Goal: Check status: Check status

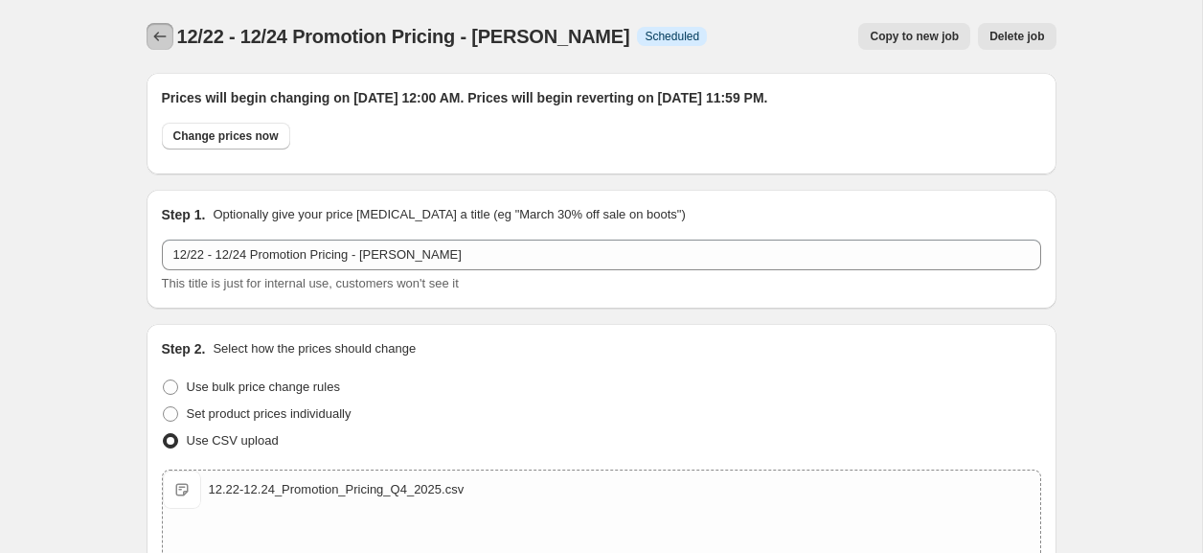
click at [165, 38] on icon "Price change jobs" at bounding box center [159, 36] width 19 height 19
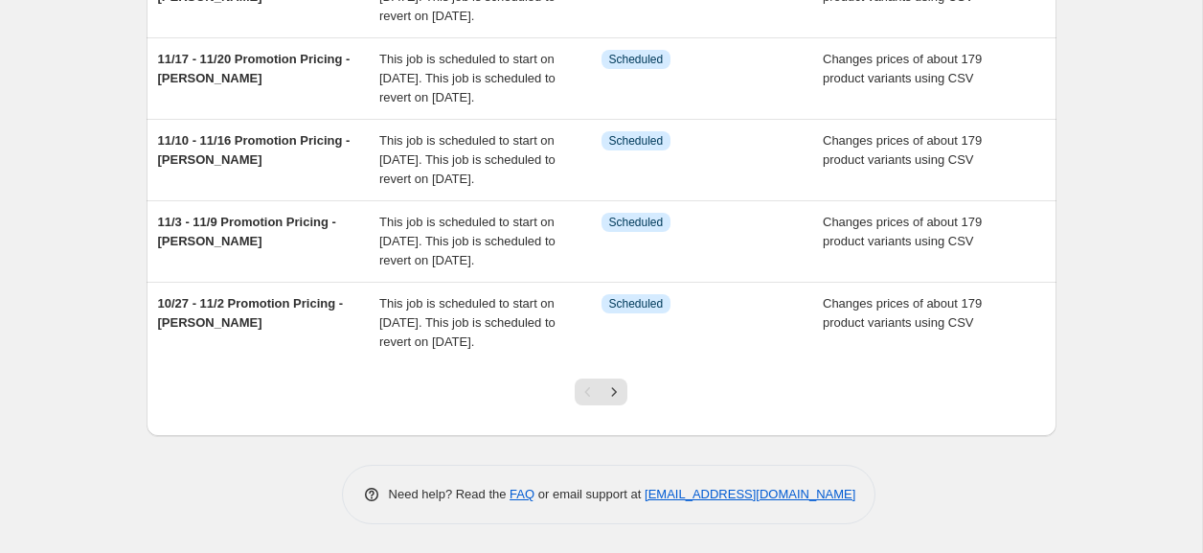
scroll to position [817, 0]
click at [614, 397] on icon "Next" at bounding box center [614, 391] width 19 height 19
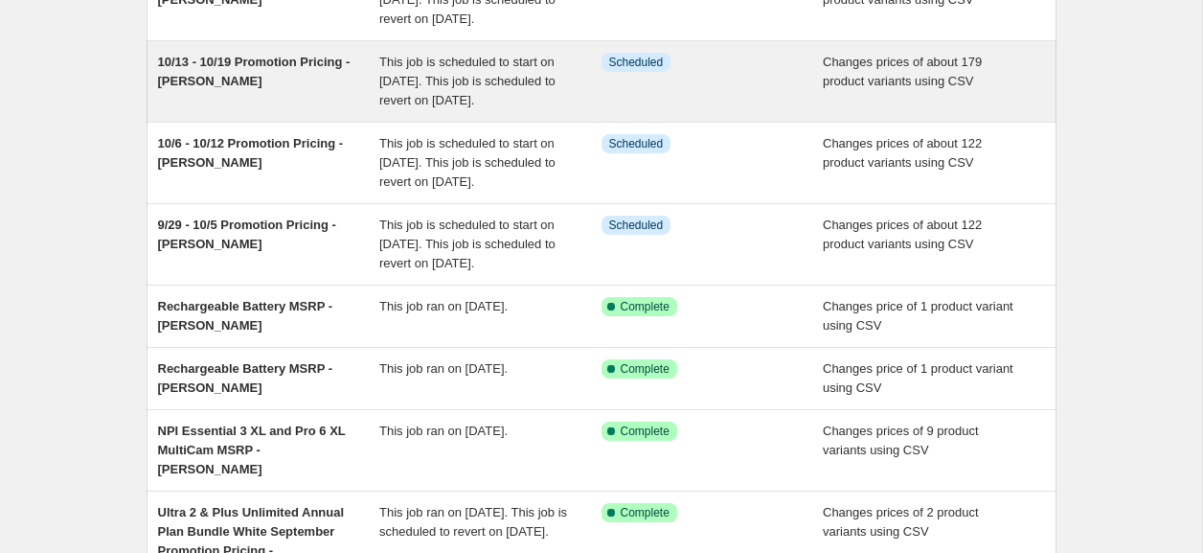
scroll to position [217, 0]
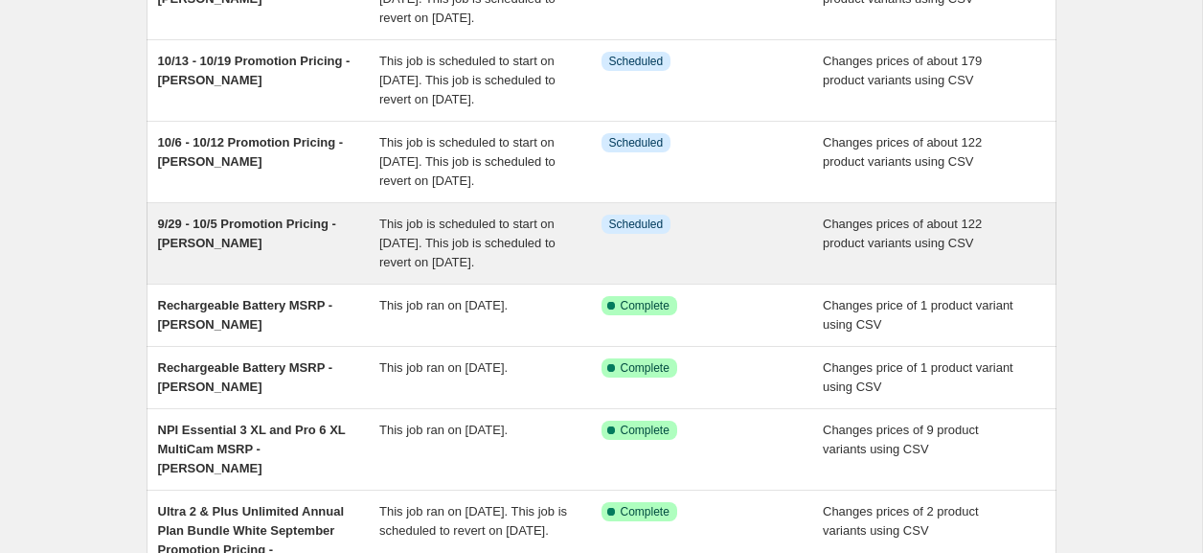
click at [259, 272] on div "9/29 - 10/5 Promotion Pricing - [PERSON_NAME]" at bounding box center [269, 243] width 222 height 57
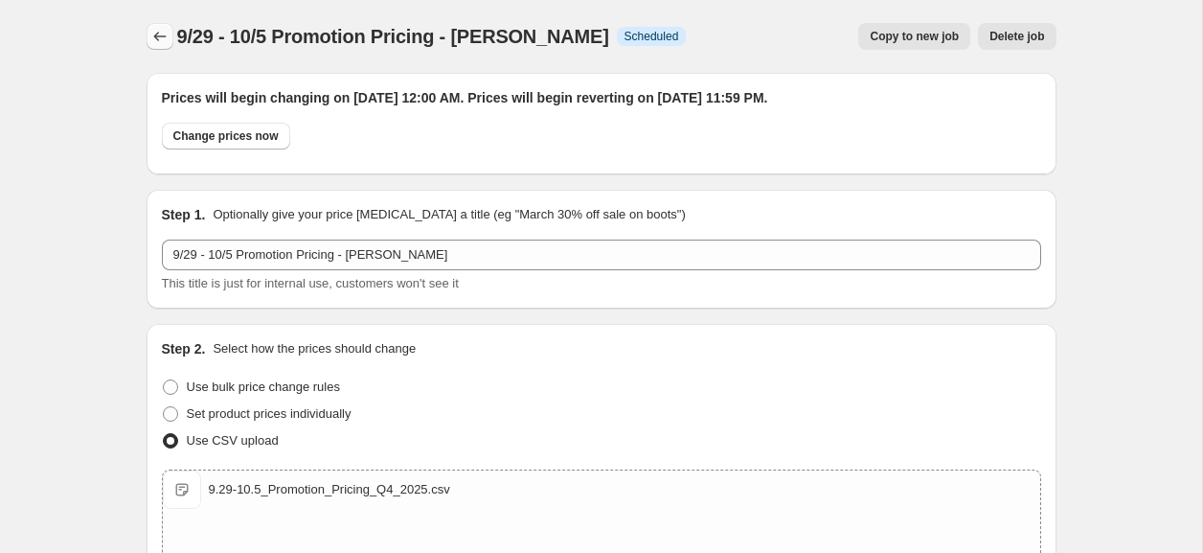
click at [157, 36] on icon "Price change jobs" at bounding box center [159, 36] width 19 height 19
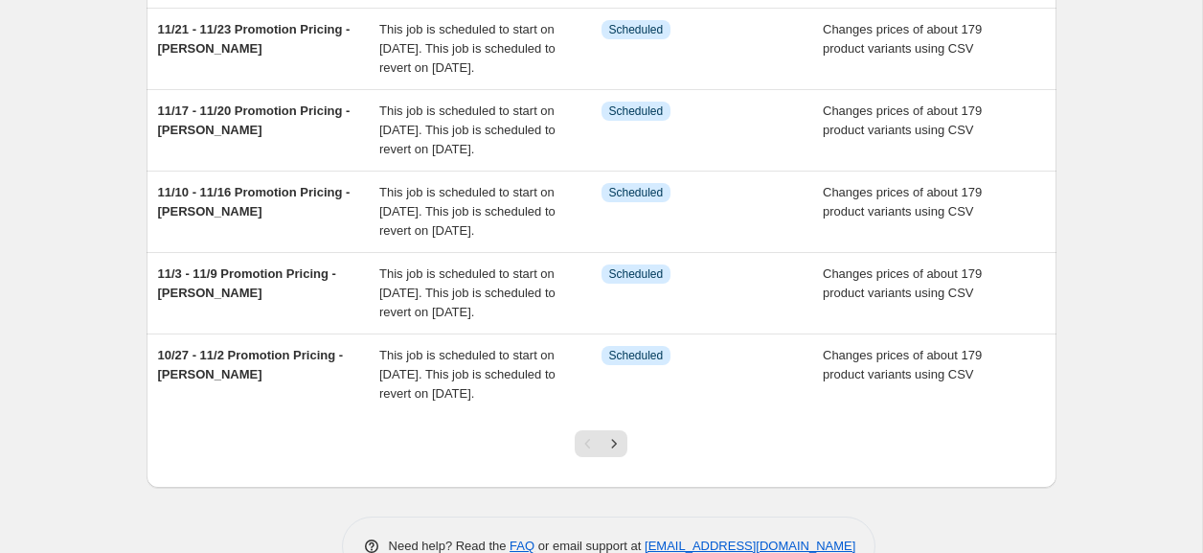
scroll to position [817, 0]
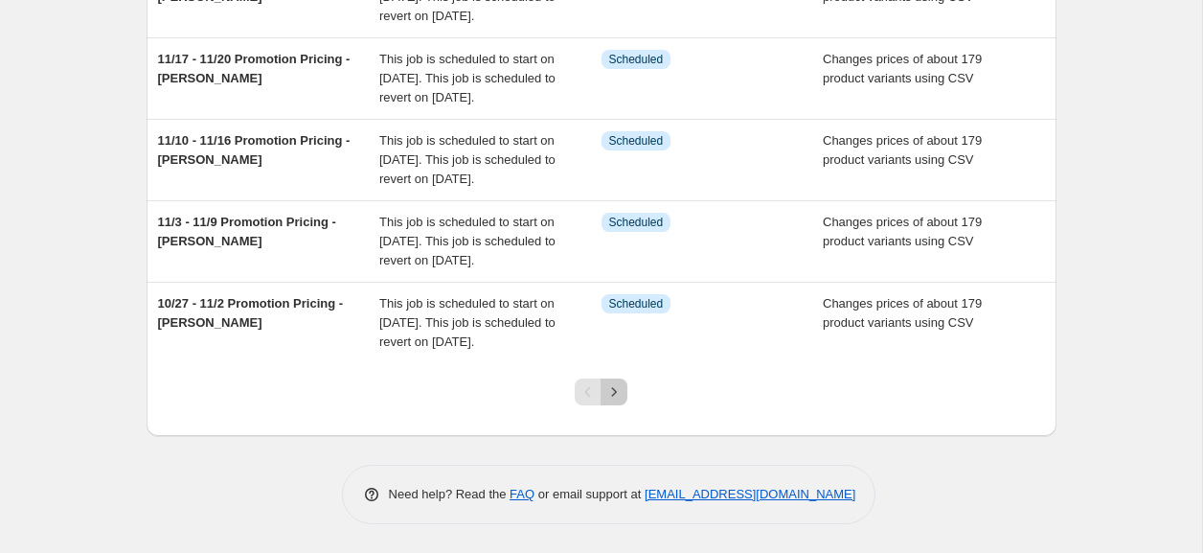
click at [621, 400] on icon "Next" at bounding box center [614, 391] width 19 height 19
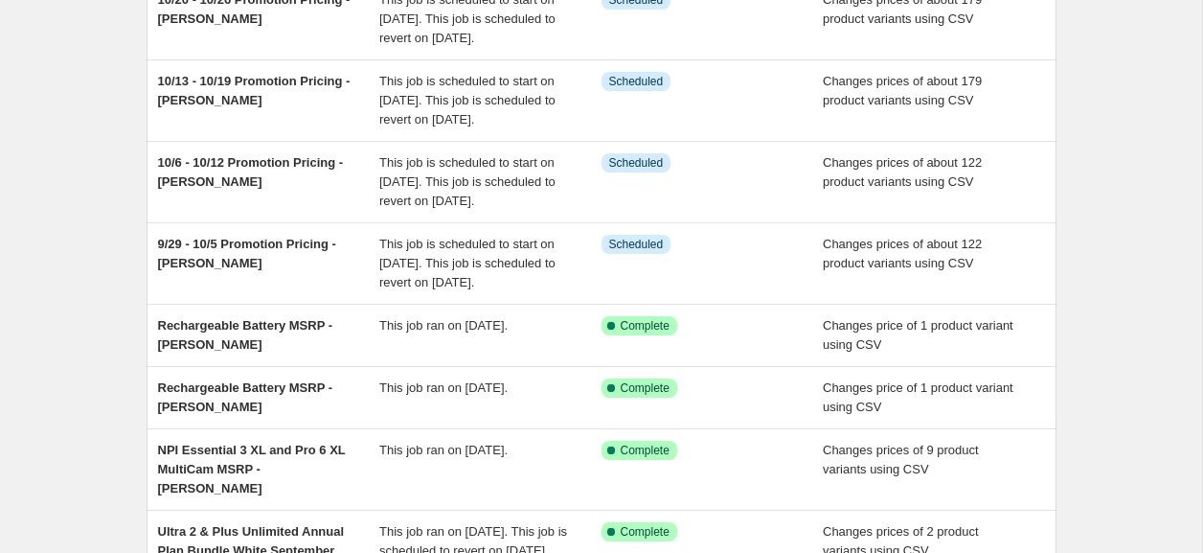
scroll to position [218, 0]
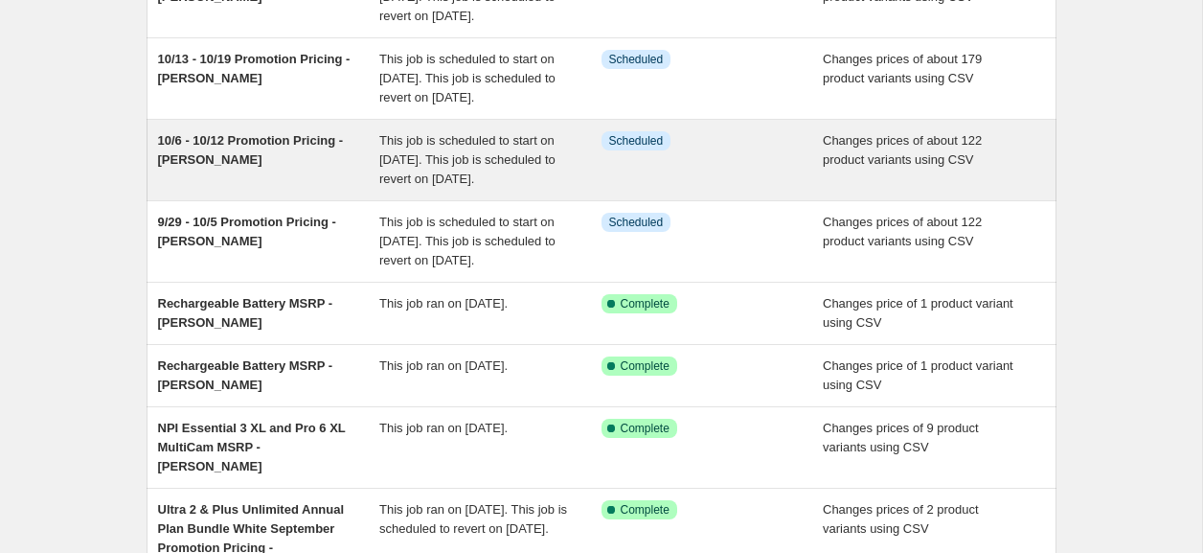
click at [284, 189] on div "10/6 - 10/12 Promotion Pricing - [PERSON_NAME]" at bounding box center [269, 159] width 222 height 57
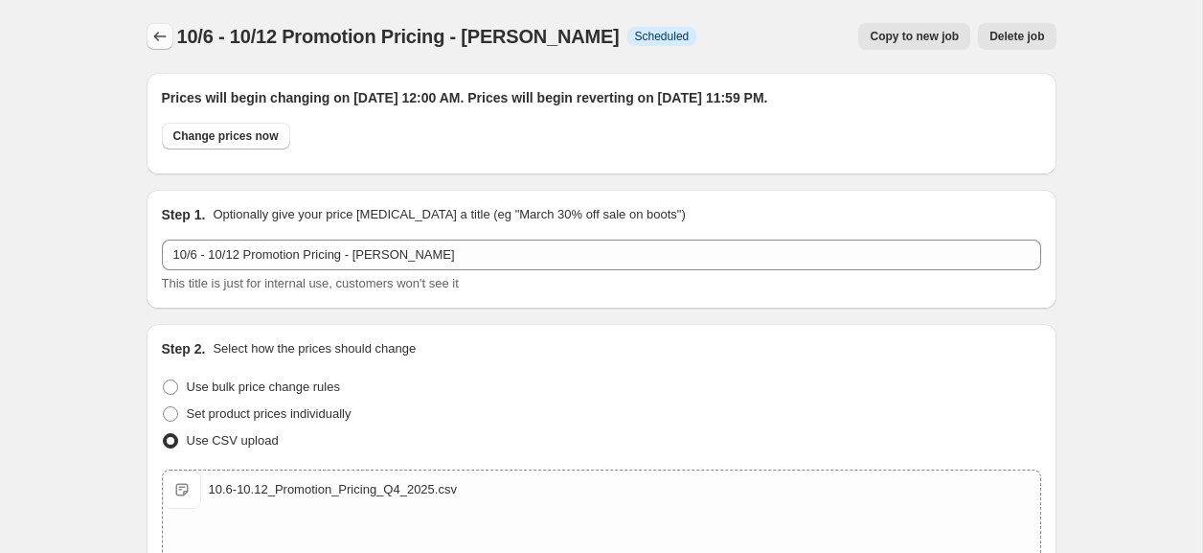
click at [154, 30] on icon "Price change jobs" at bounding box center [159, 36] width 19 height 19
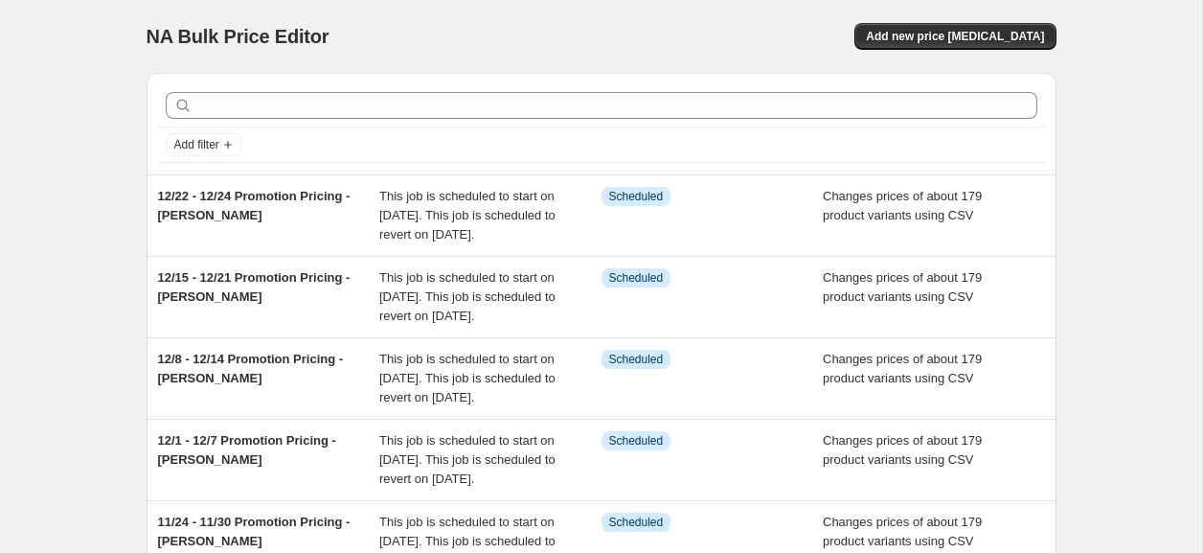
scroll to position [817, 0]
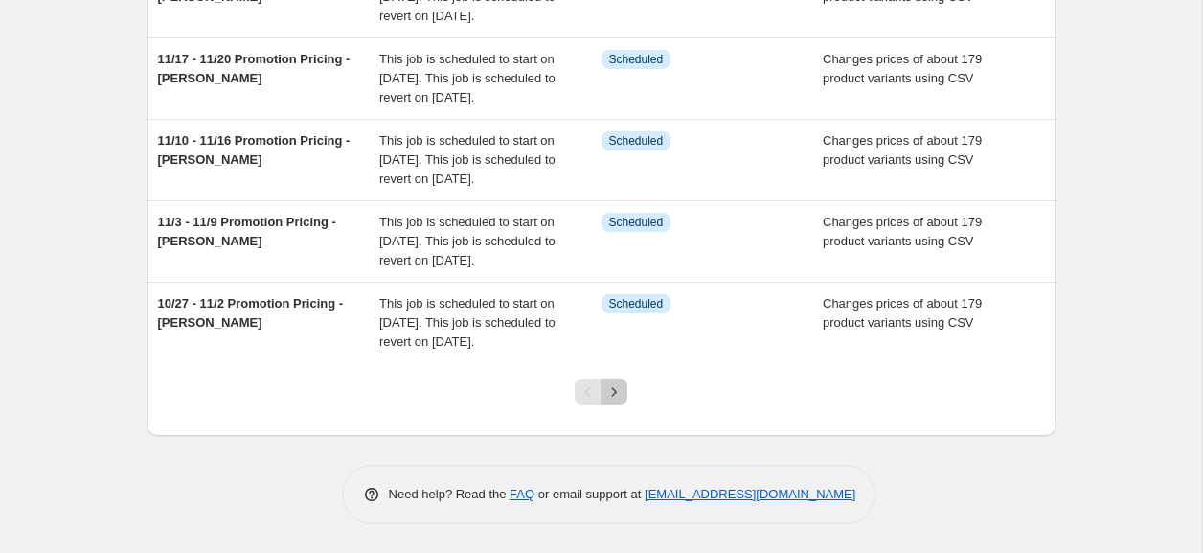
click at [622, 389] on icon "Next" at bounding box center [614, 391] width 19 height 19
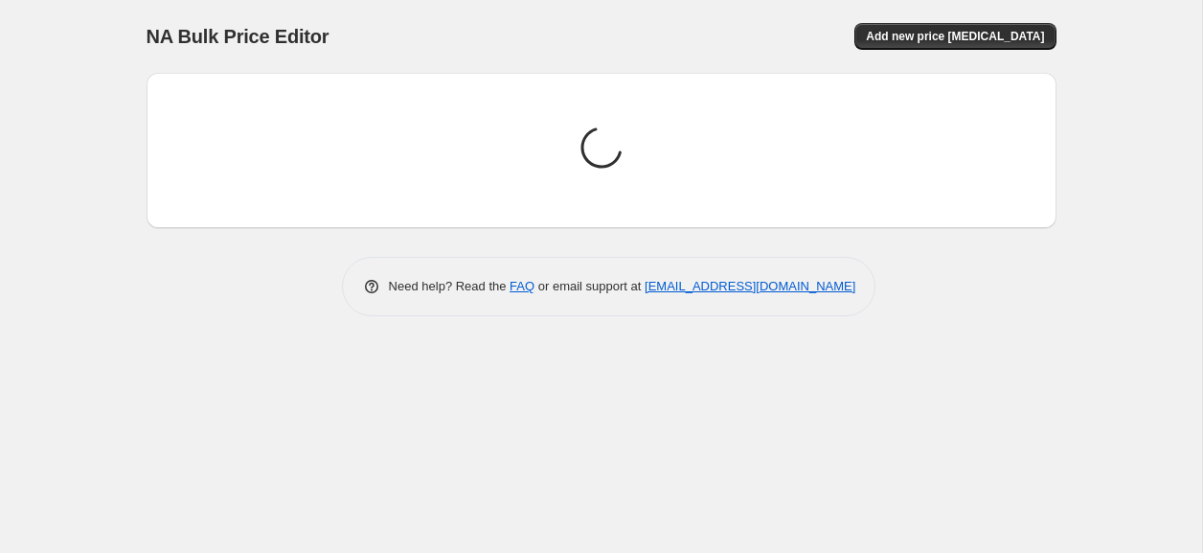
scroll to position [0, 0]
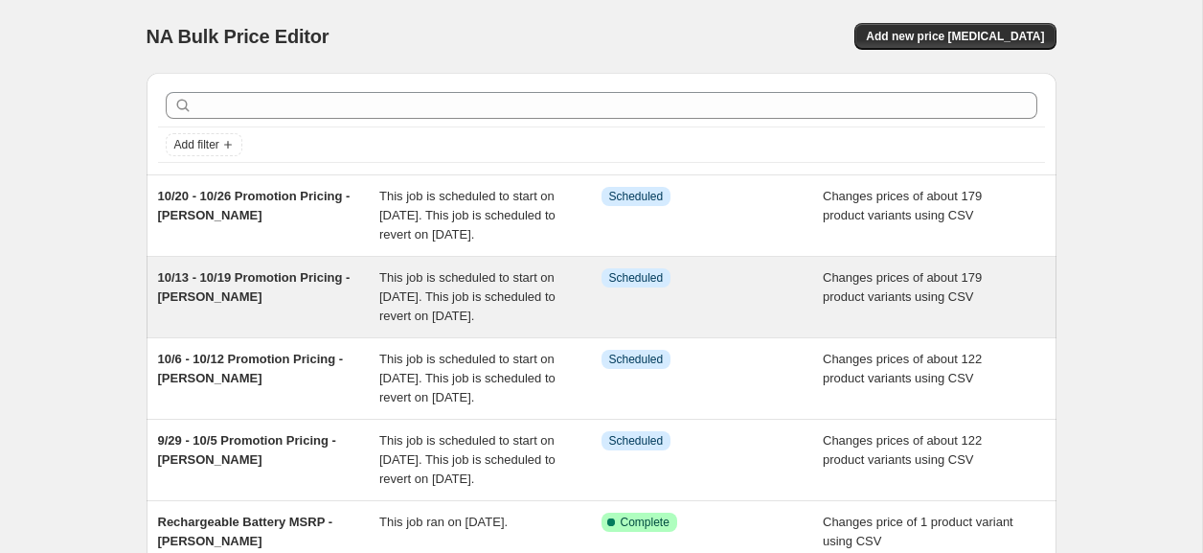
click at [245, 313] on div "10/13 - 10/19 Promotion Pricing - [PERSON_NAME]" at bounding box center [269, 296] width 222 height 57
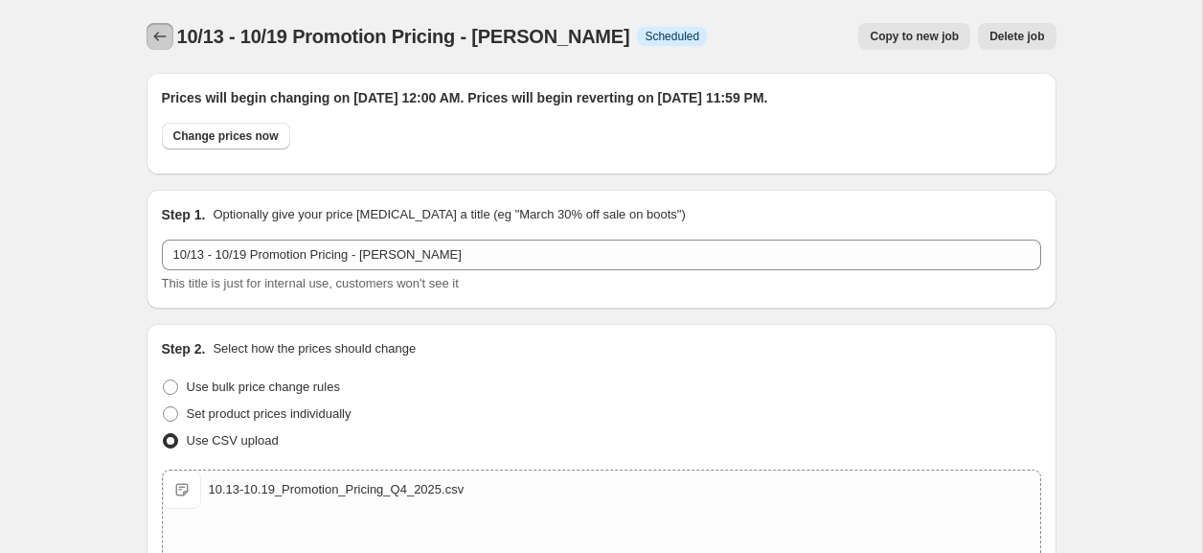
click at [162, 40] on icon "Price change jobs" at bounding box center [159, 36] width 19 height 19
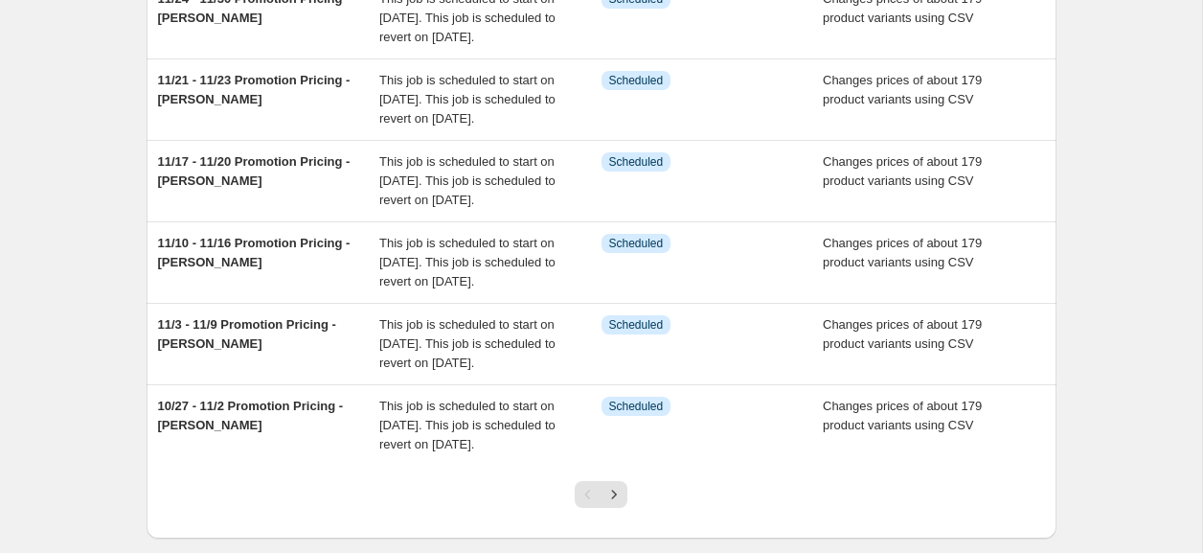
scroll to position [817, 0]
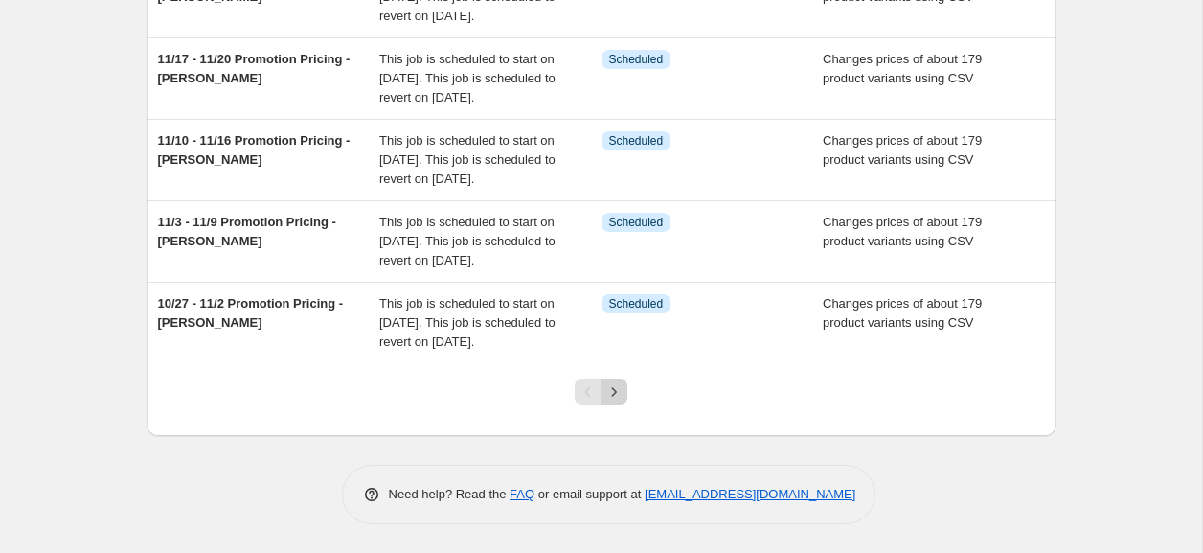
click at [616, 397] on icon "Next" at bounding box center [614, 391] width 19 height 19
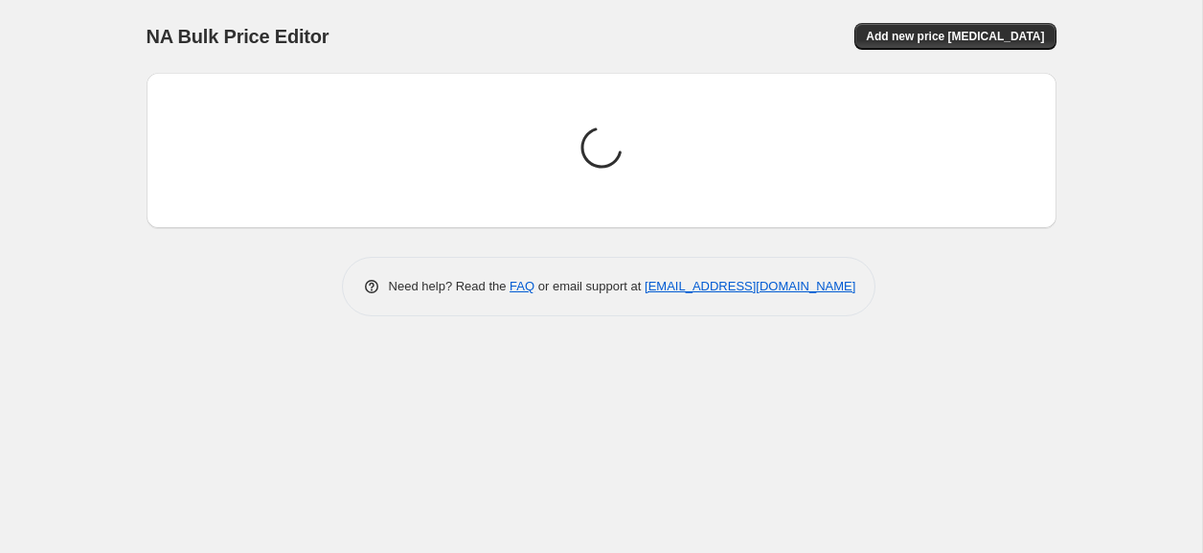
scroll to position [0, 0]
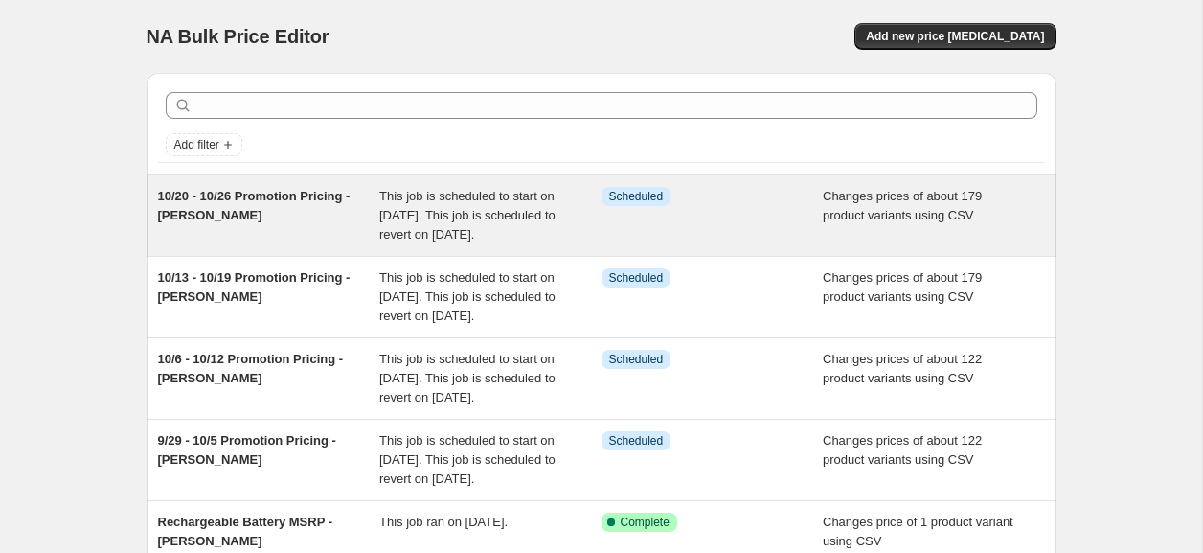
click at [204, 204] on div "10/20 - 10/26 Promotion Pricing - [PERSON_NAME]" at bounding box center [269, 215] width 222 height 57
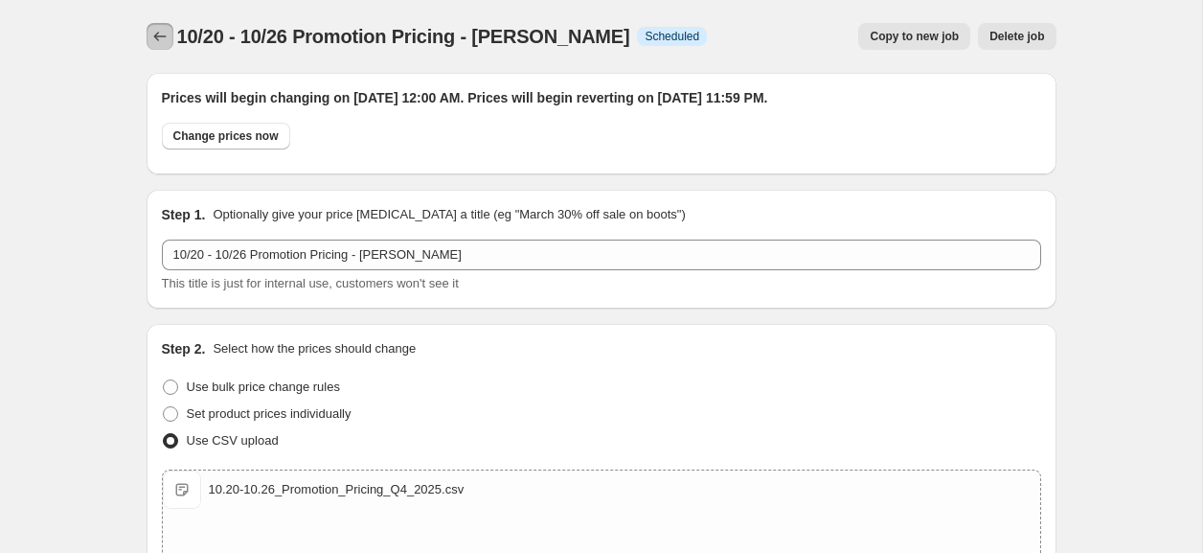
click at [155, 34] on icon "Price change jobs" at bounding box center [159, 36] width 19 height 19
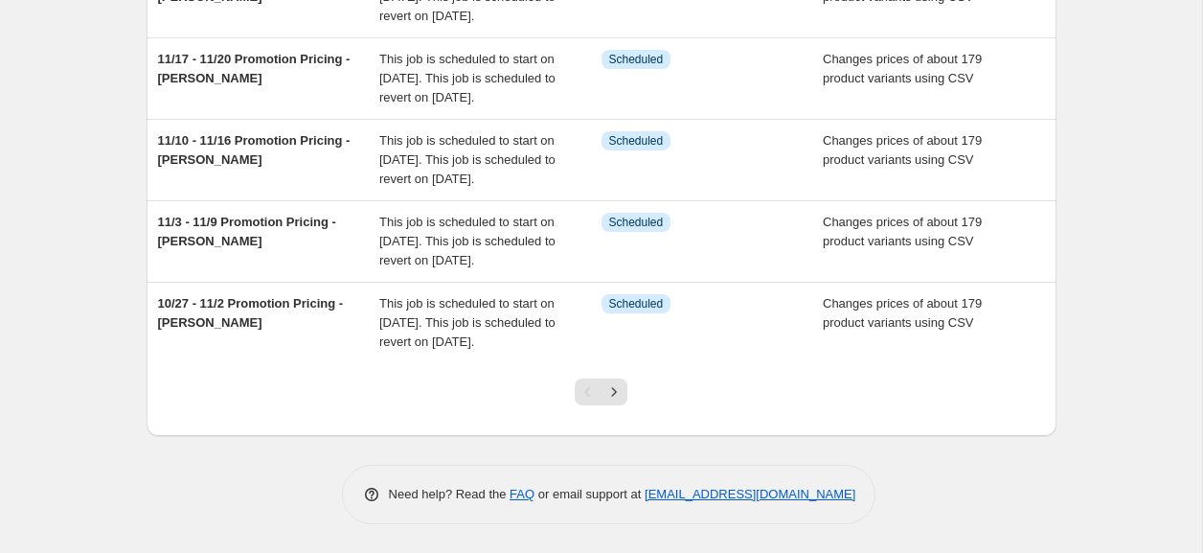
scroll to position [817, 0]
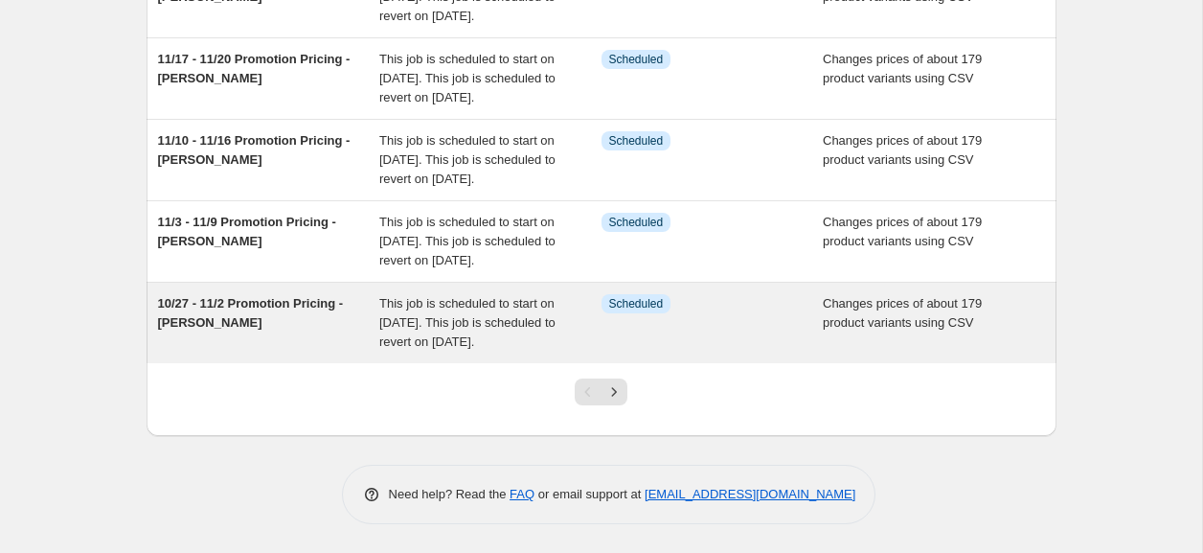
click at [247, 296] on span "10/27 - 11/2 Promotion Pricing - [PERSON_NAME]" at bounding box center [251, 313] width 186 height 34
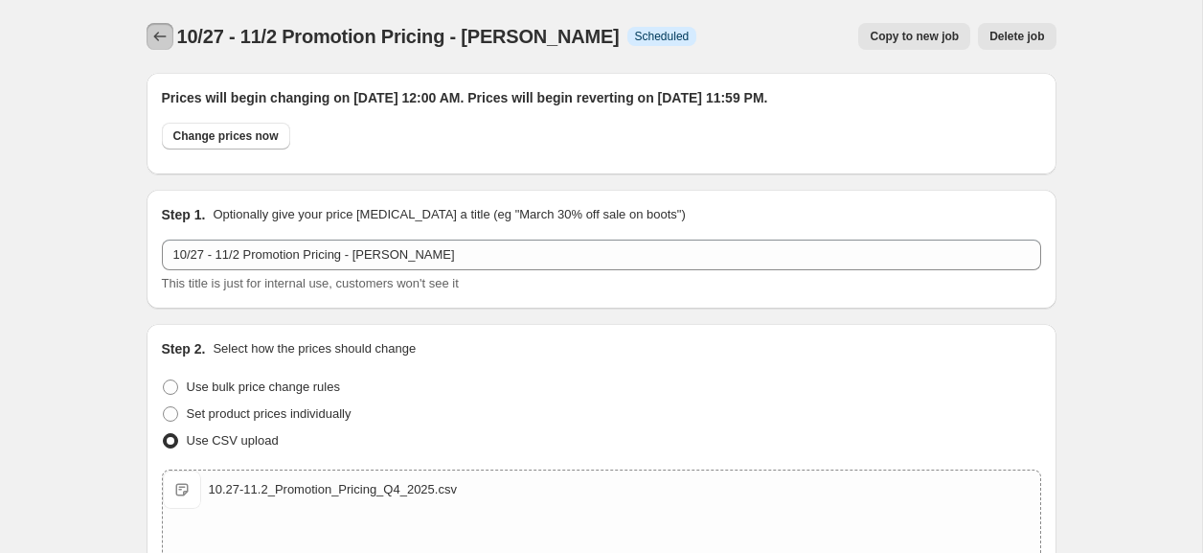
click at [153, 32] on icon "Price change jobs" at bounding box center [159, 36] width 19 height 19
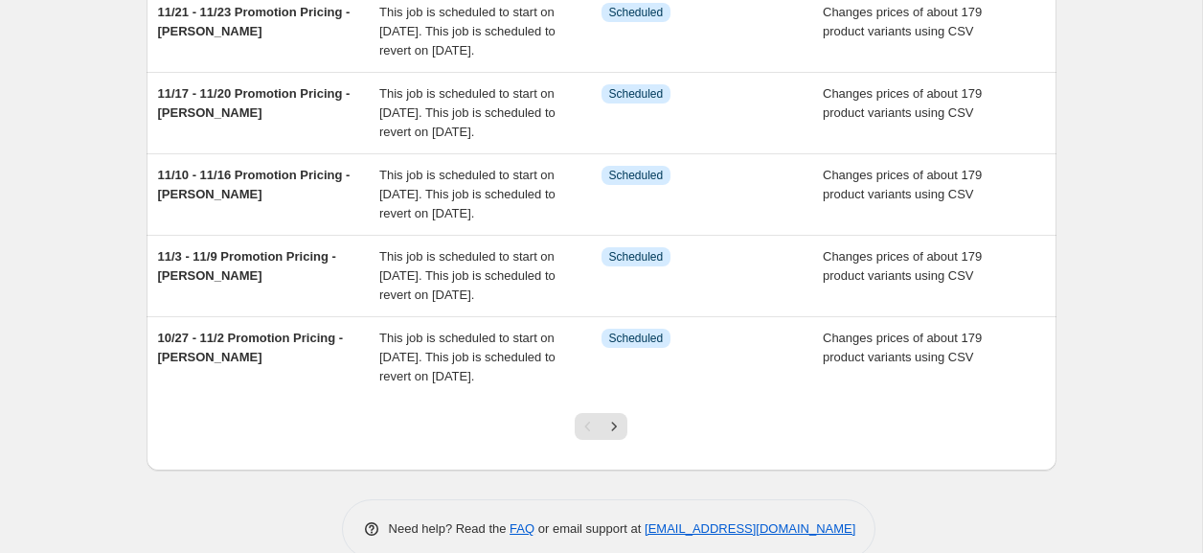
scroll to position [817, 0]
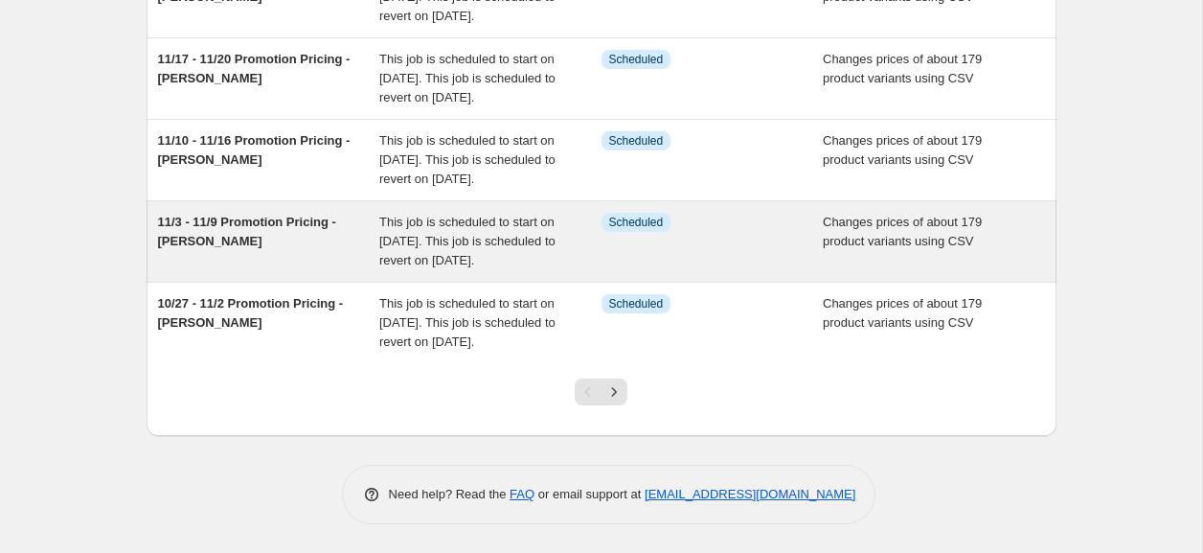
click at [256, 213] on div "11/3 - 11/9 Promotion Pricing - [PERSON_NAME]" at bounding box center [269, 241] width 222 height 57
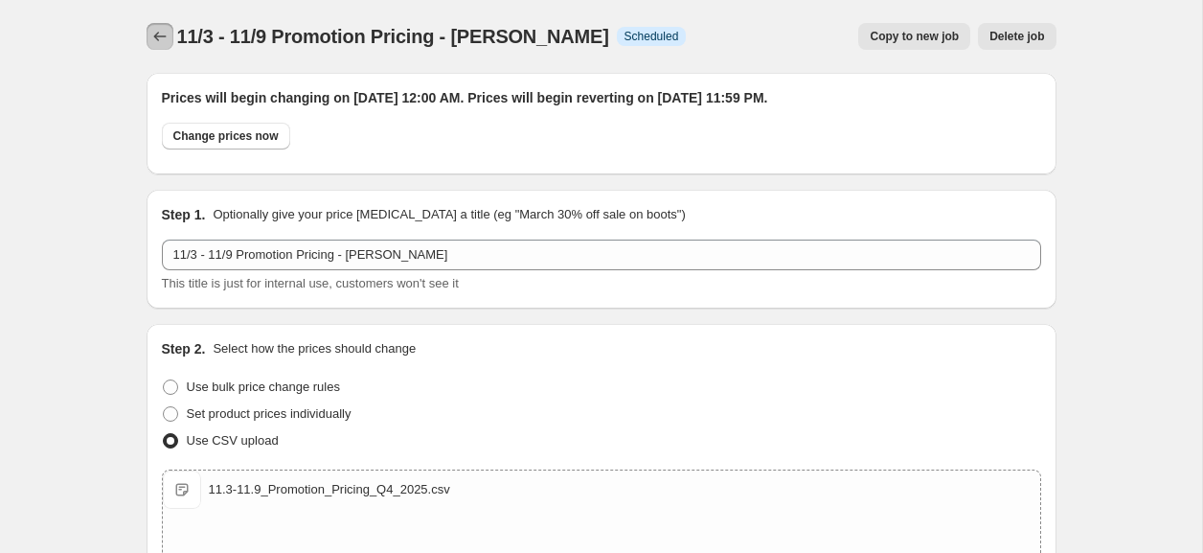
click at [169, 38] on icon "Price change jobs" at bounding box center [159, 36] width 19 height 19
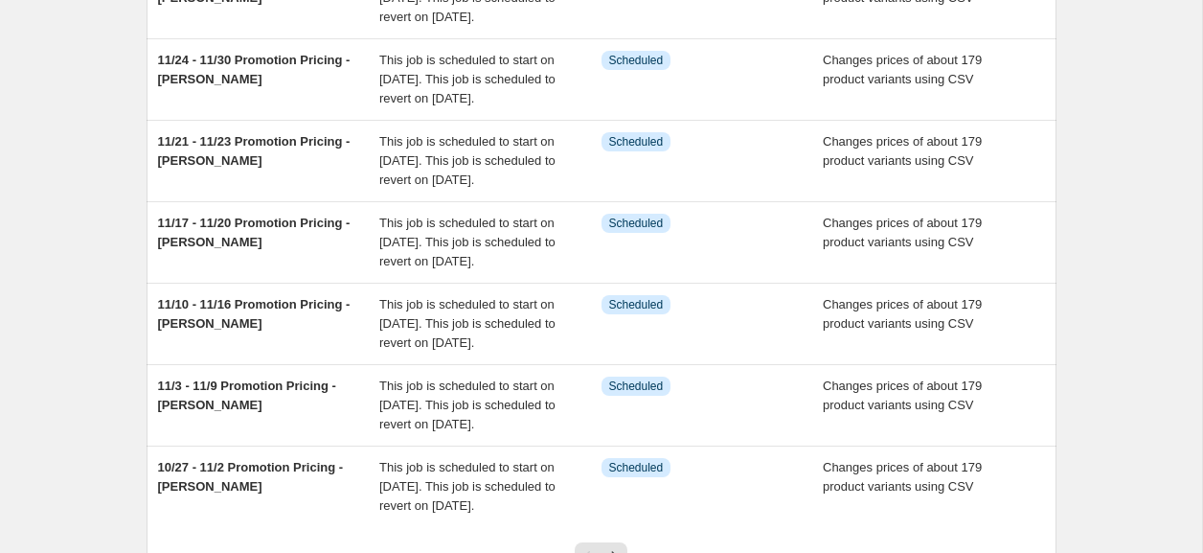
scroll to position [694, 0]
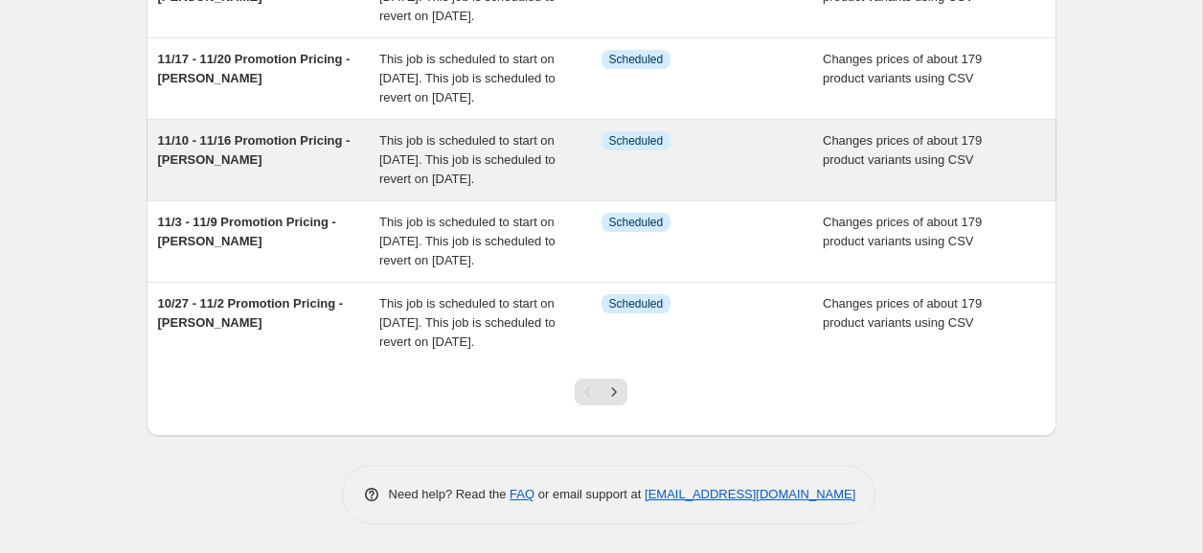
click at [258, 189] on div "11/10 - 11/16 Promotion Pricing - [PERSON_NAME]" at bounding box center [269, 159] width 222 height 57
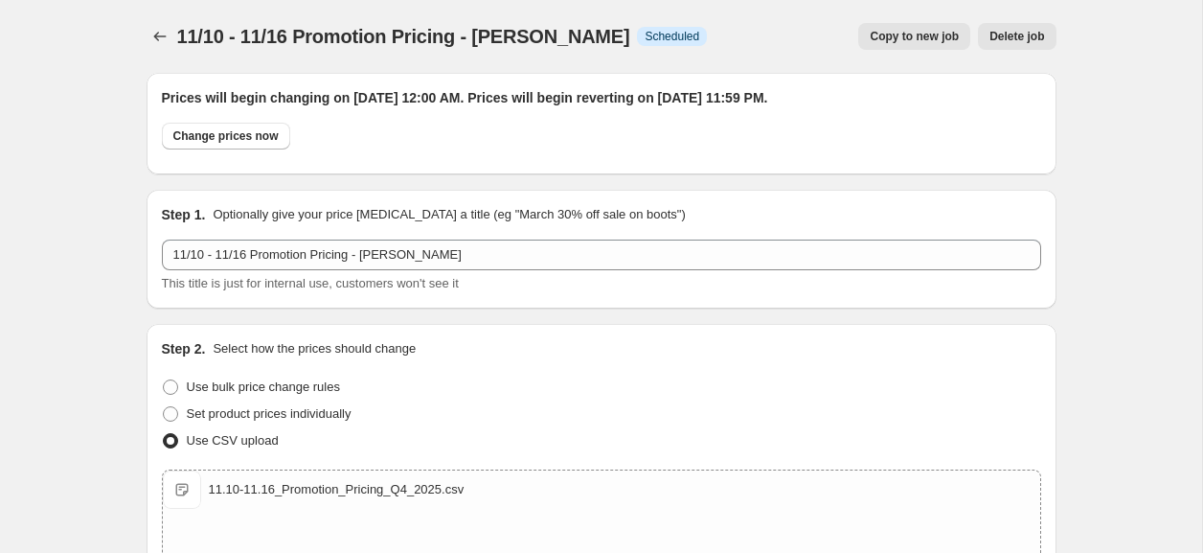
click at [150, 32] on icon "Price change jobs" at bounding box center [159, 36] width 19 height 19
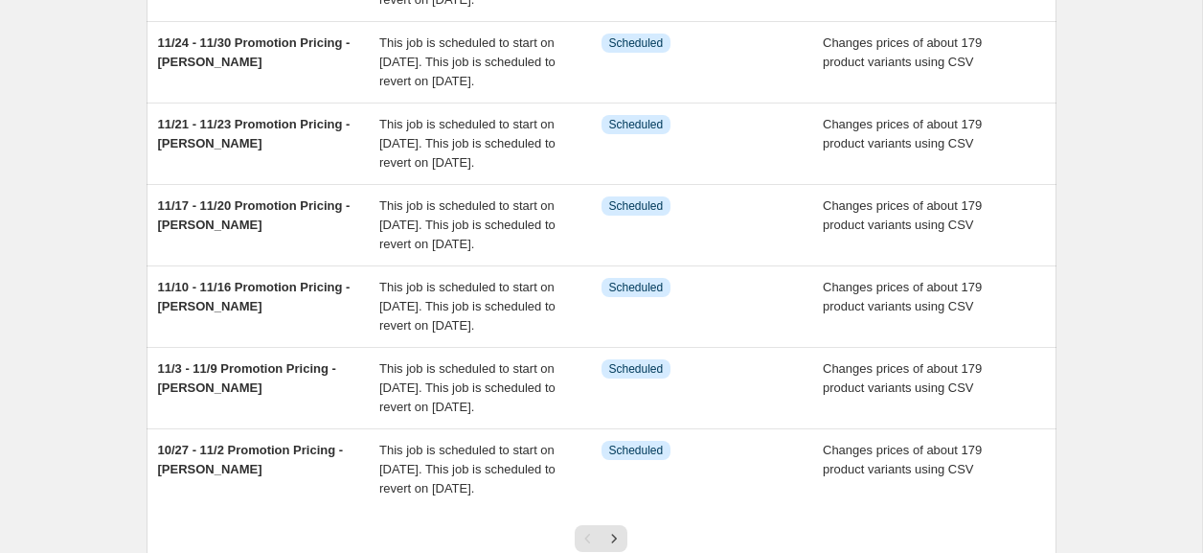
scroll to position [817, 0]
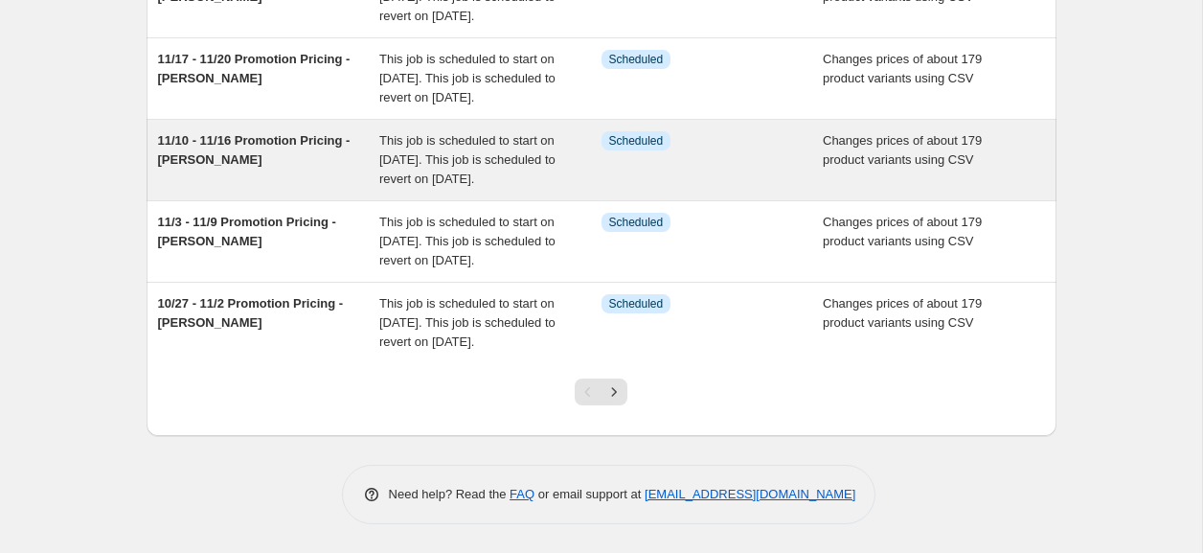
click at [249, 131] on div "11/10 - 11/16 Promotion Pricing - [PERSON_NAME]" at bounding box center [269, 159] width 222 height 57
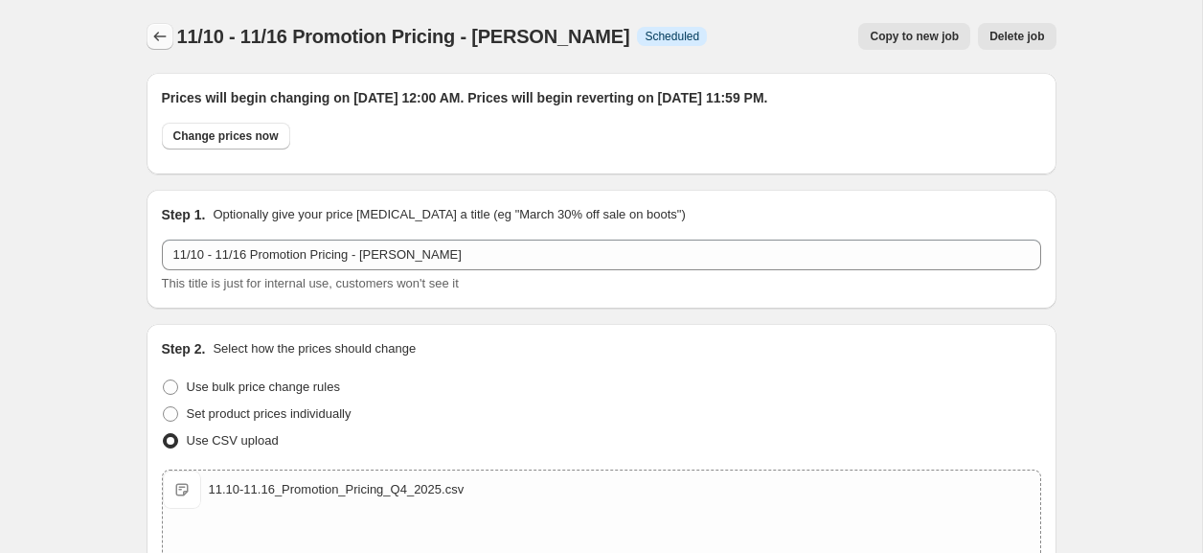
click at [152, 34] on icon "Price change jobs" at bounding box center [159, 36] width 19 height 19
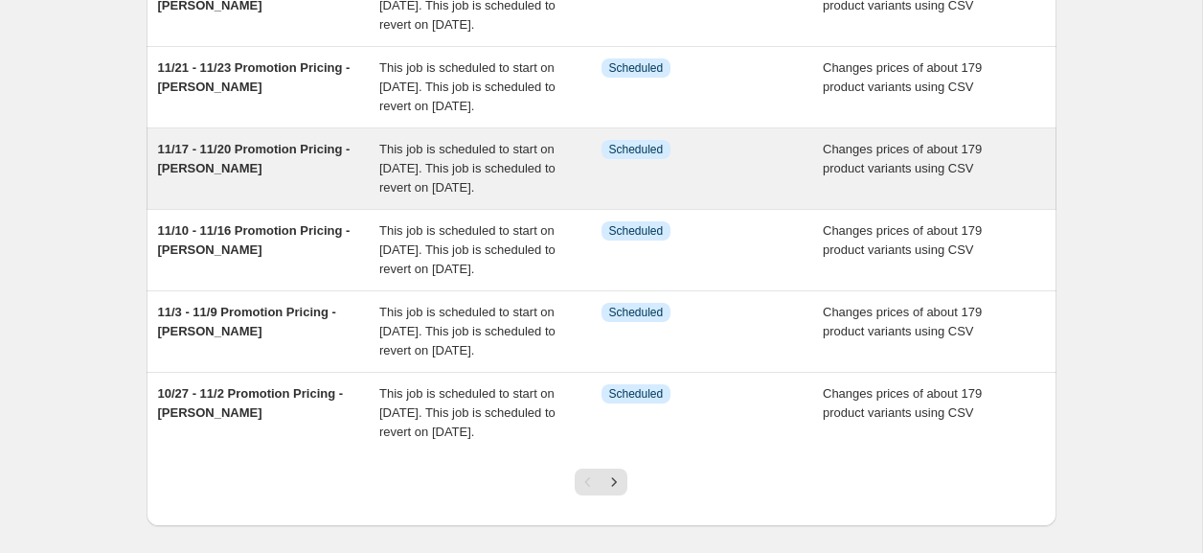
click at [247, 175] on span "11/17 - 11/20 Promotion Pricing - [PERSON_NAME]" at bounding box center [254, 159] width 193 height 34
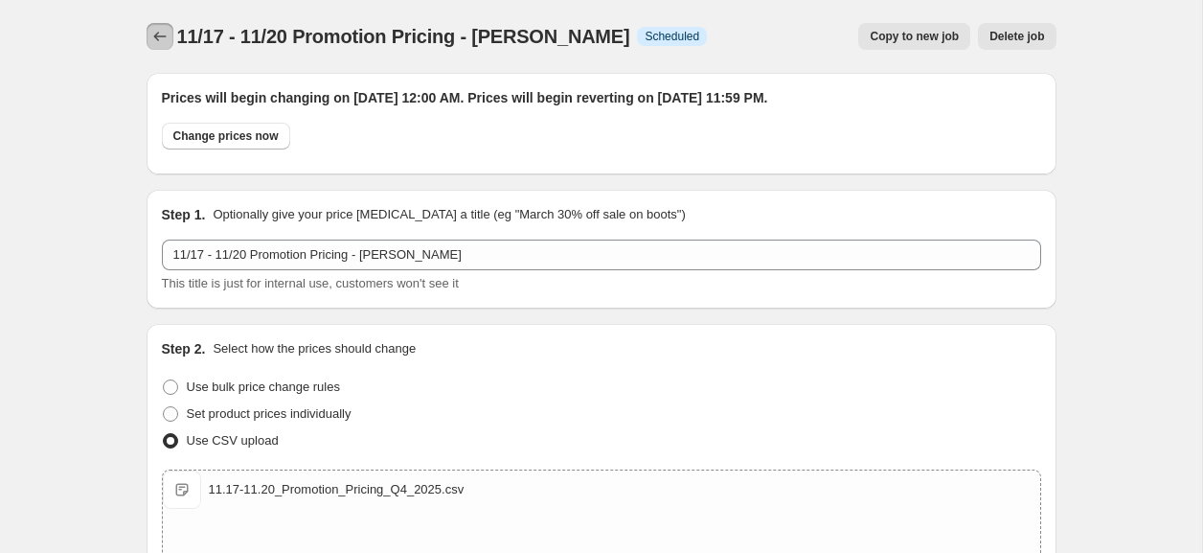
click at [159, 42] on icon "Price change jobs" at bounding box center [159, 36] width 19 height 19
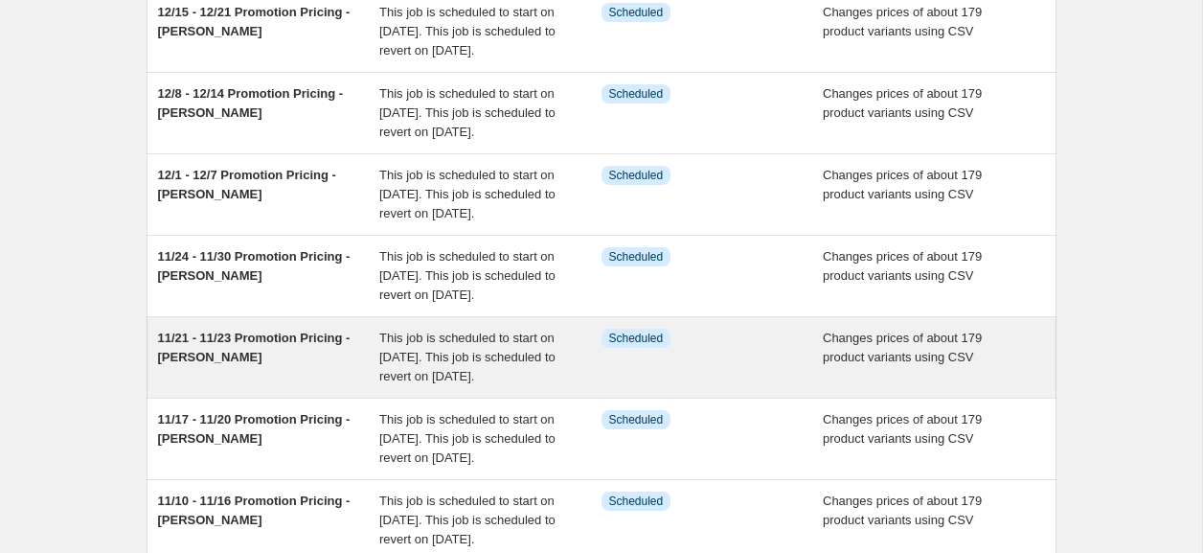
scroll to position [268, 0]
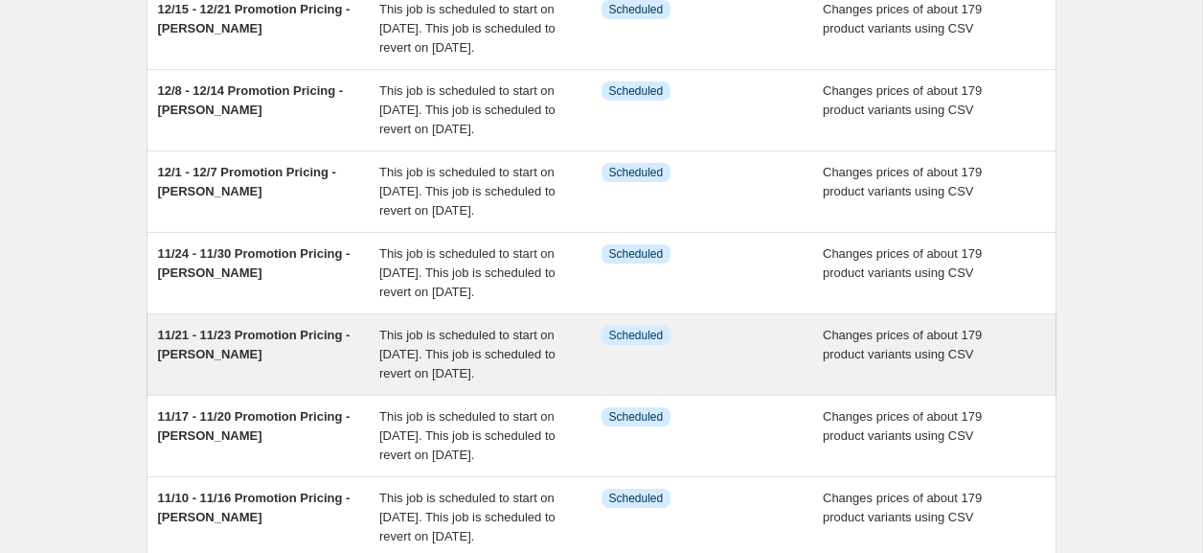
click at [205, 361] on span "11/21 - 11/23 Promotion Pricing - [PERSON_NAME]" at bounding box center [254, 345] width 193 height 34
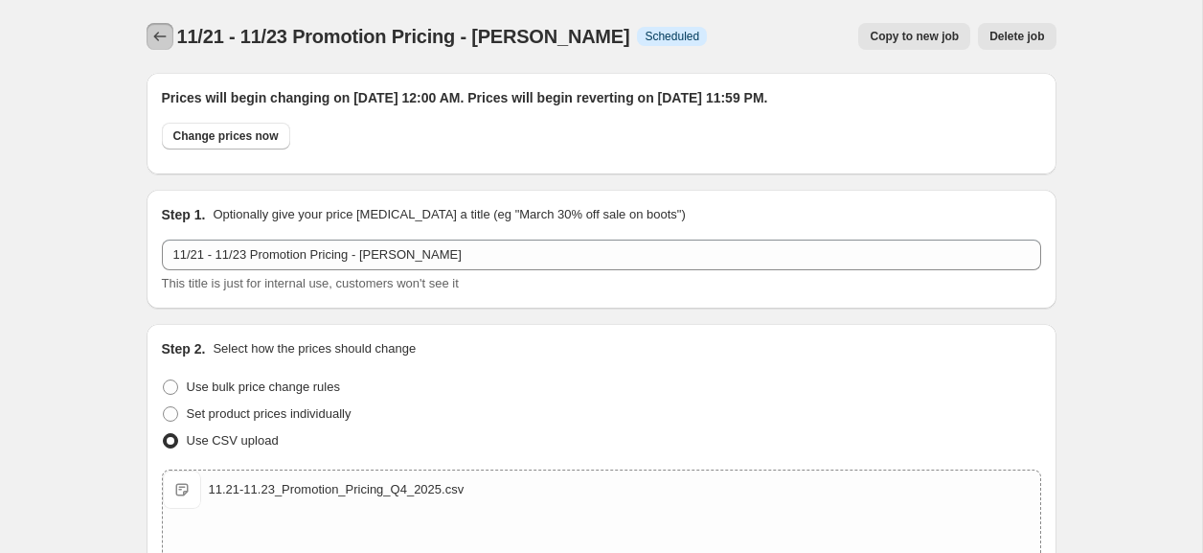
click at [167, 35] on icon "Price change jobs" at bounding box center [159, 36] width 19 height 19
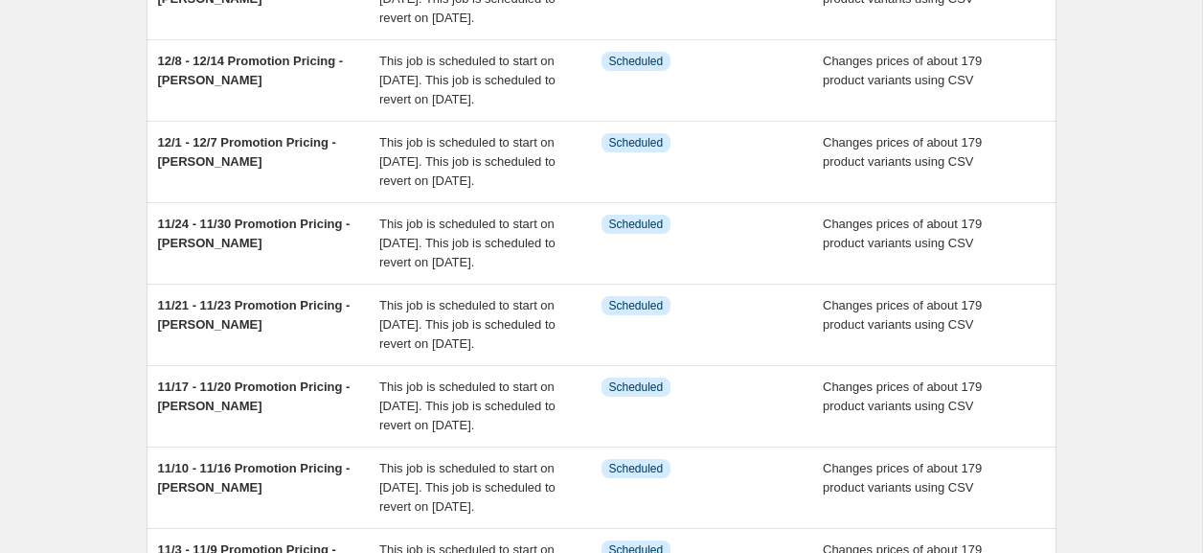
scroll to position [301, 0]
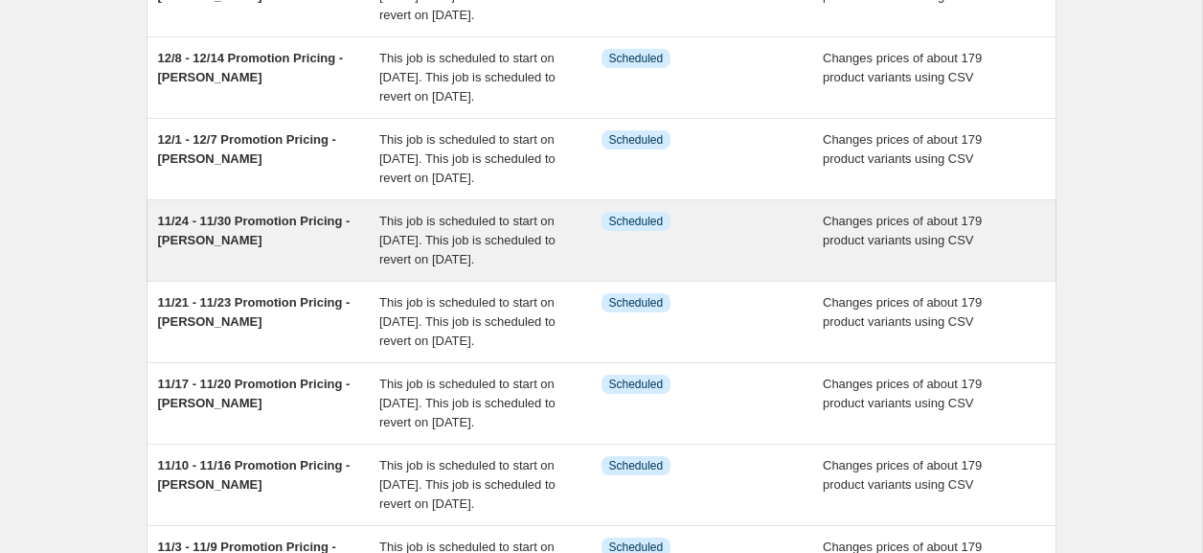
click at [280, 247] on span "11/24 - 11/30 Promotion Pricing - [PERSON_NAME]" at bounding box center [254, 231] width 193 height 34
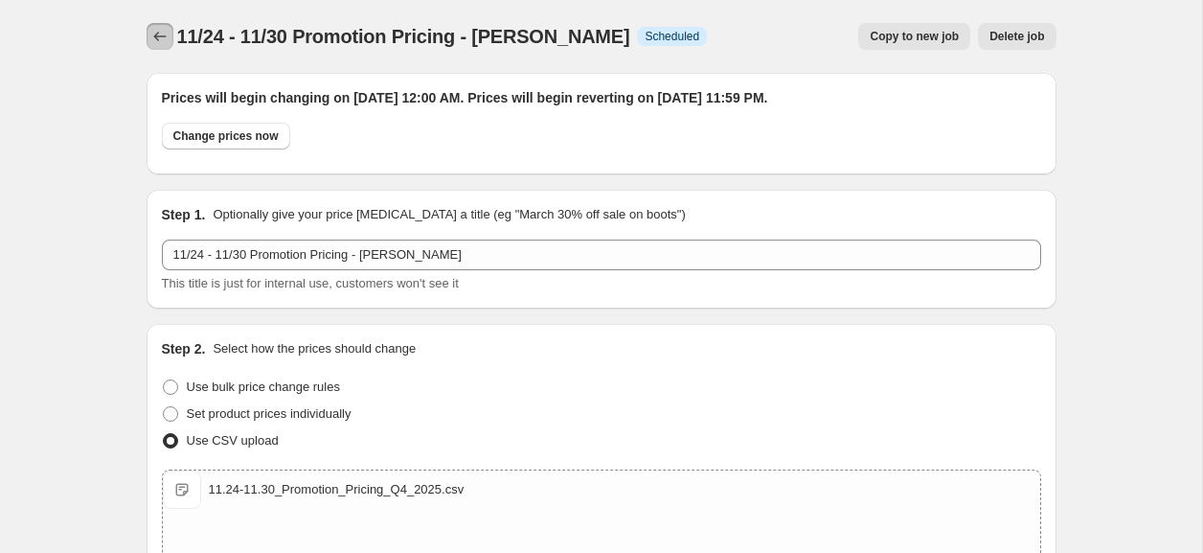
click at [159, 40] on icon "Price change jobs" at bounding box center [159, 36] width 19 height 19
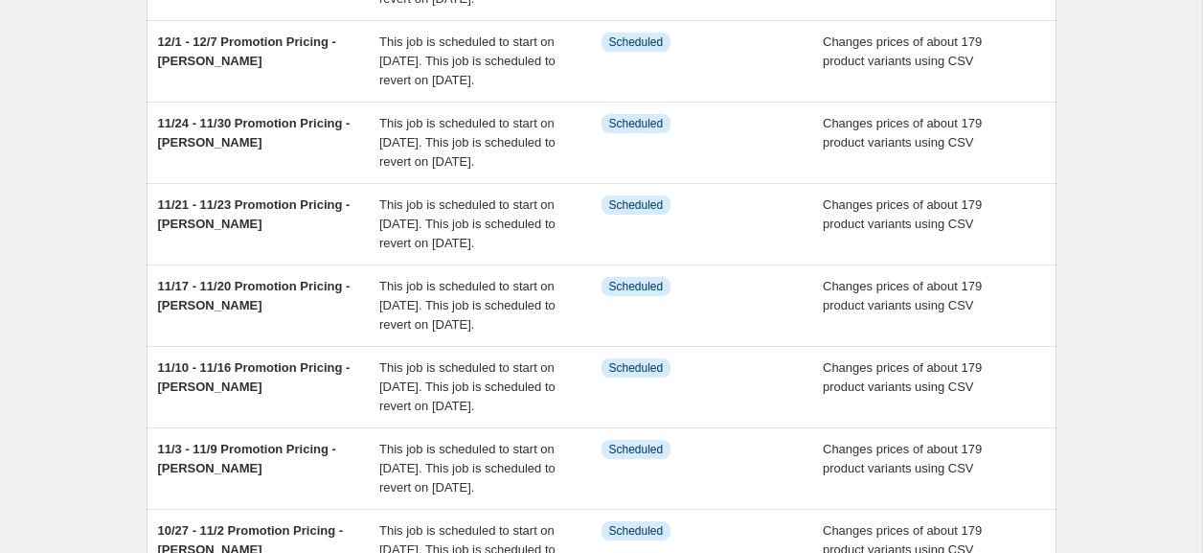
scroll to position [429, 0]
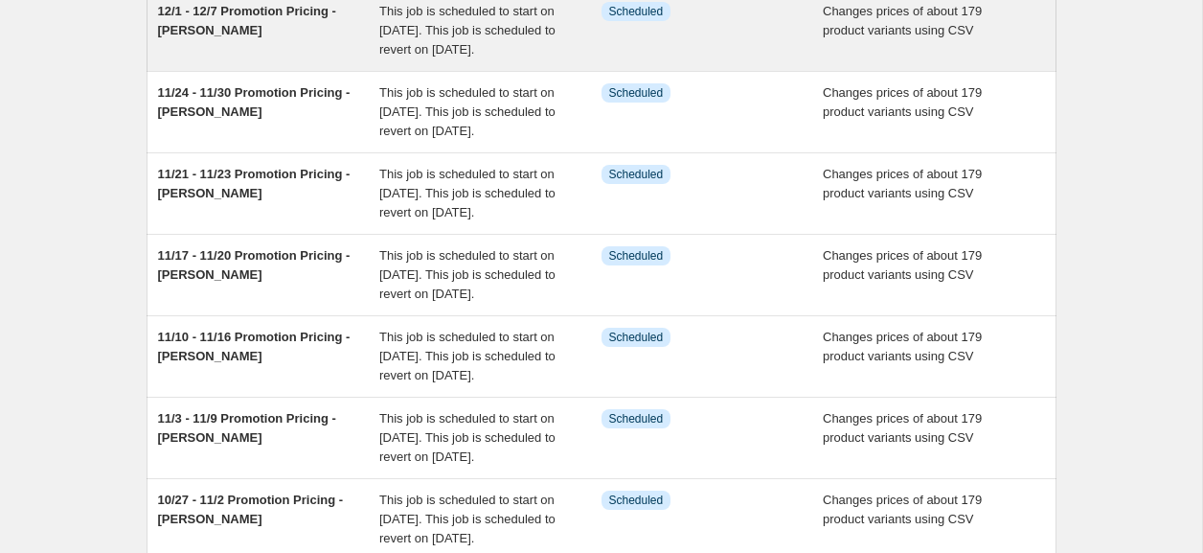
click at [278, 37] on span "12/1 - 12/7 Promotion Pricing - [PERSON_NAME]" at bounding box center [247, 21] width 178 height 34
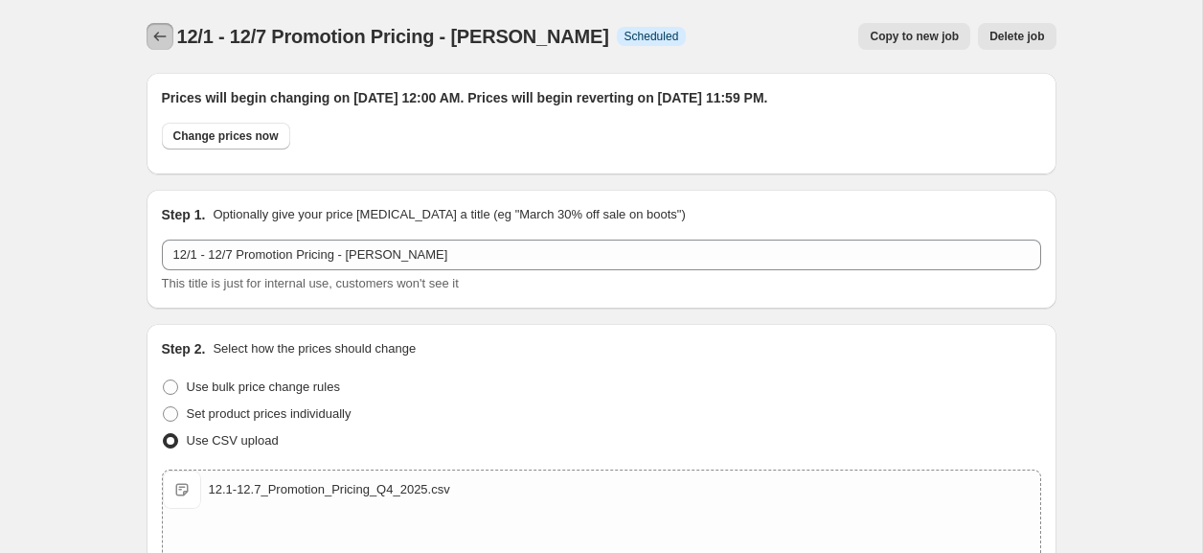
click at [160, 34] on icon "Price change jobs" at bounding box center [159, 36] width 19 height 19
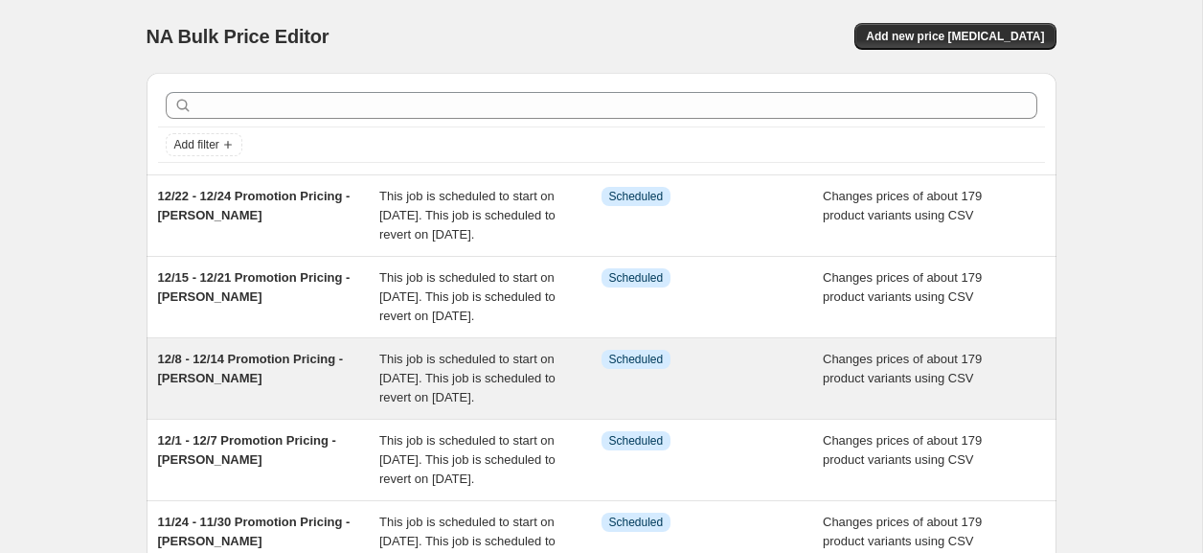
click at [279, 388] on div "12/8 - 12/14 Promotion Pricing - [PERSON_NAME]" at bounding box center [269, 378] width 222 height 57
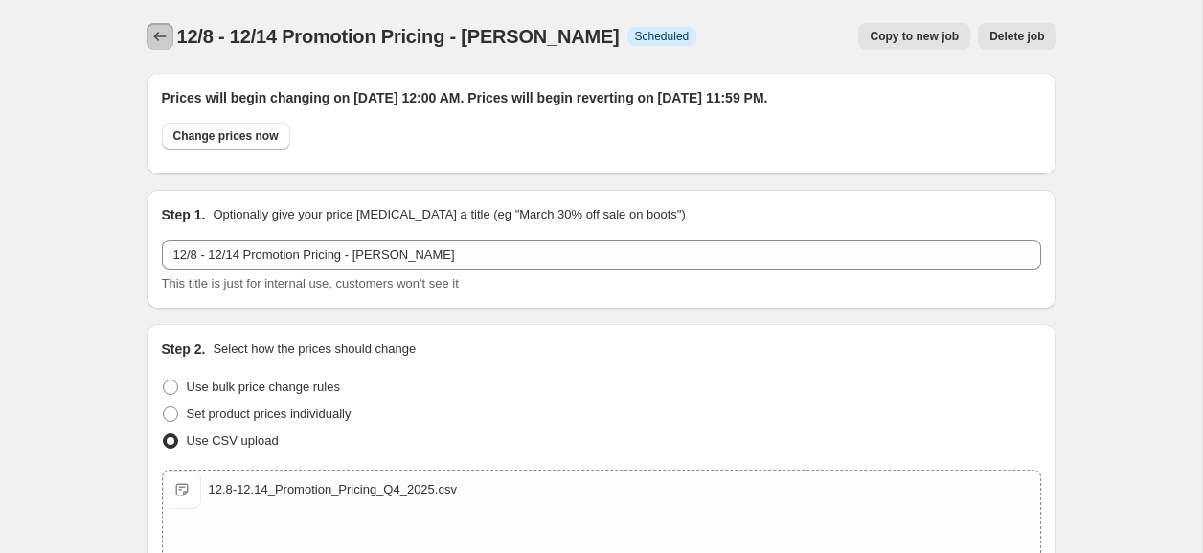
click at [162, 38] on icon "Price change jobs" at bounding box center [159, 36] width 19 height 19
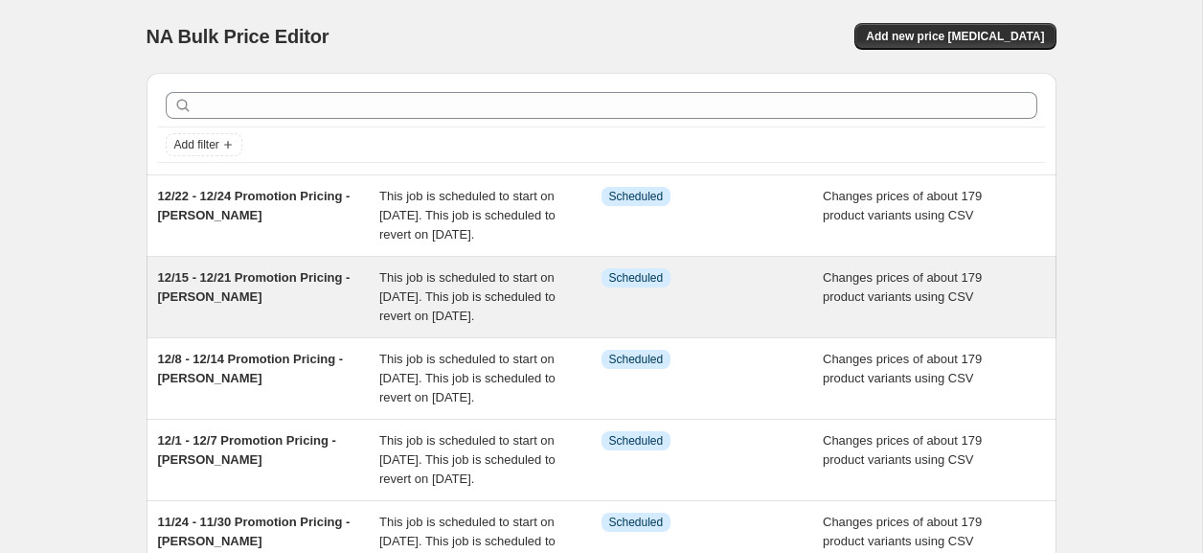
click at [258, 303] on span "12/15 - 12/21 Promotion Pricing - [PERSON_NAME]" at bounding box center [254, 287] width 193 height 34
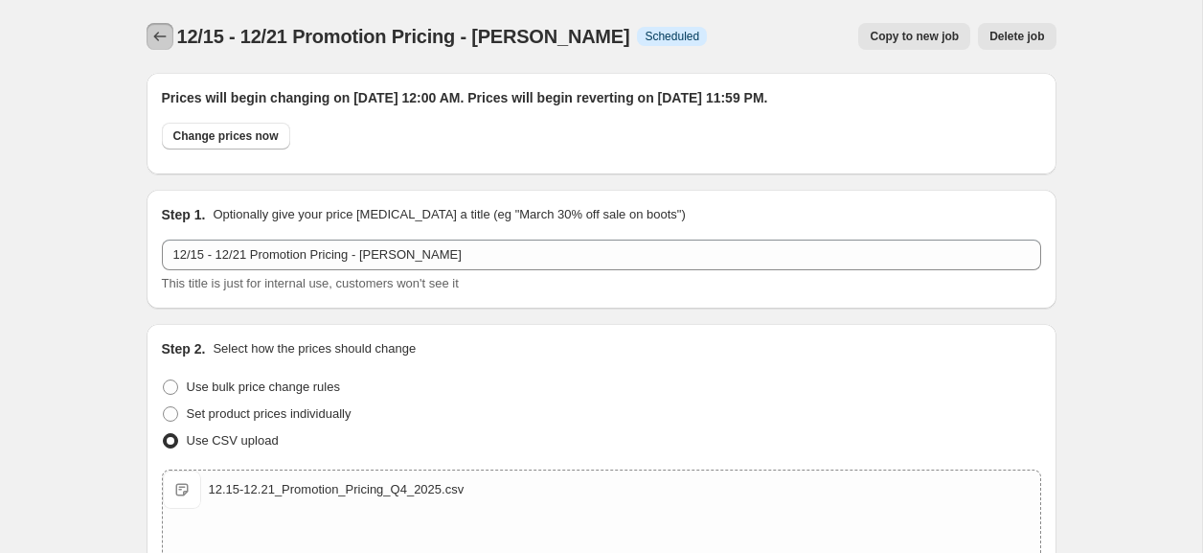
click at [158, 37] on icon "Price change jobs" at bounding box center [159, 36] width 19 height 19
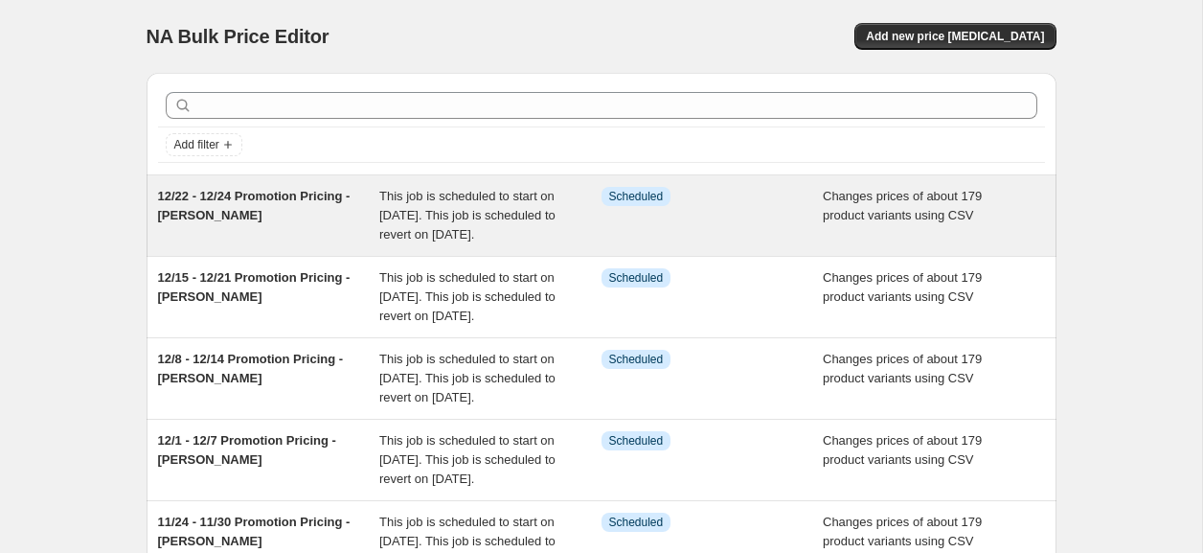
click at [247, 198] on span "12/22 - 12/24 Promotion Pricing - [PERSON_NAME]" at bounding box center [254, 206] width 193 height 34
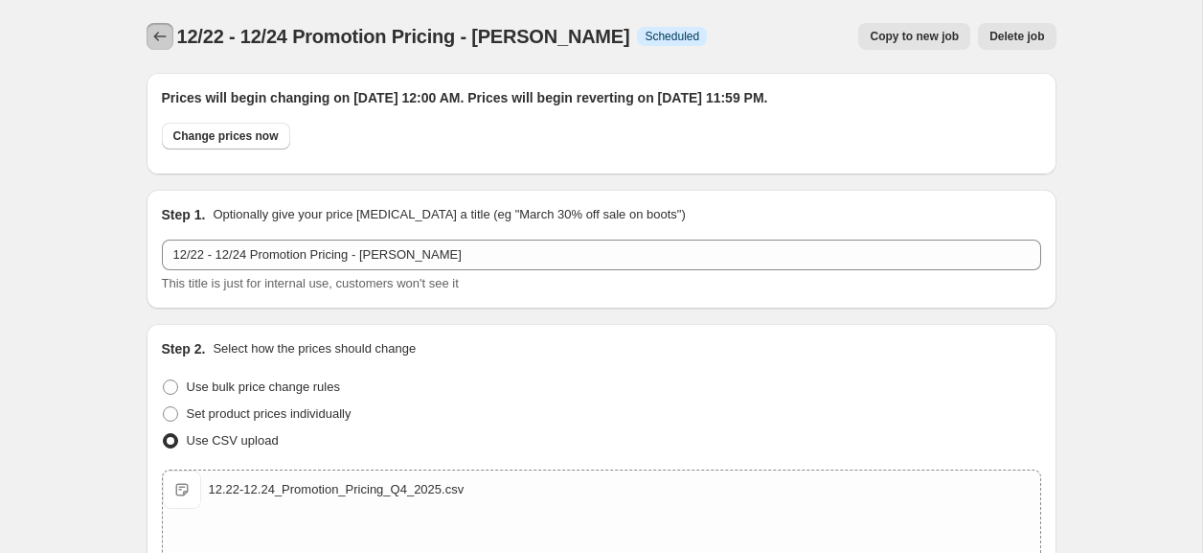
click at [156, 34] on icon "Price change jobs" at bounding box center [159, 37] width 12 height 10
